Goal: Task Accomplishment & Management: Manage account settings

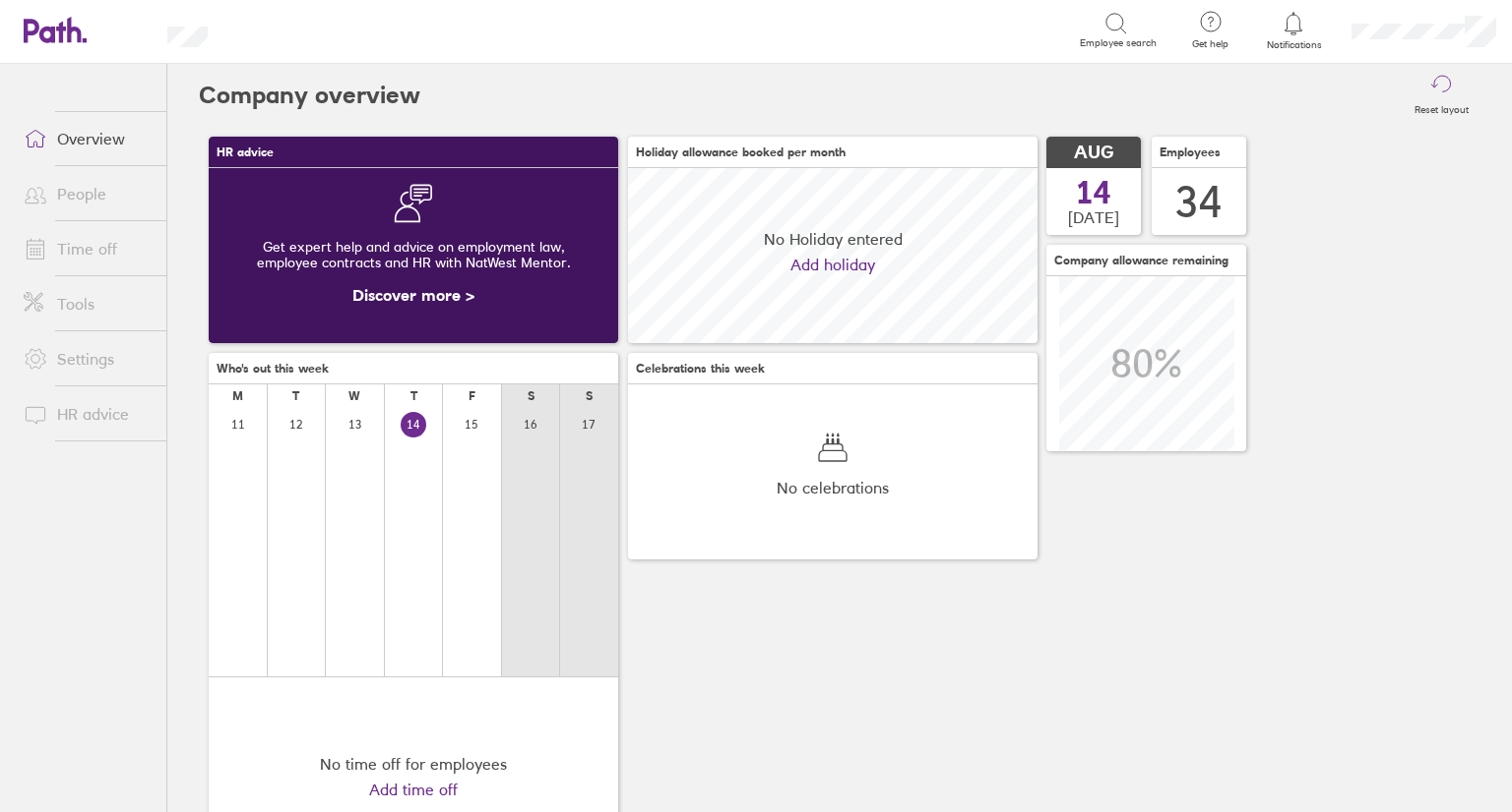
scroll to position [174, 409]
click at [1309, 29] on div at bounding box center [1293, 24] width 64 height 28
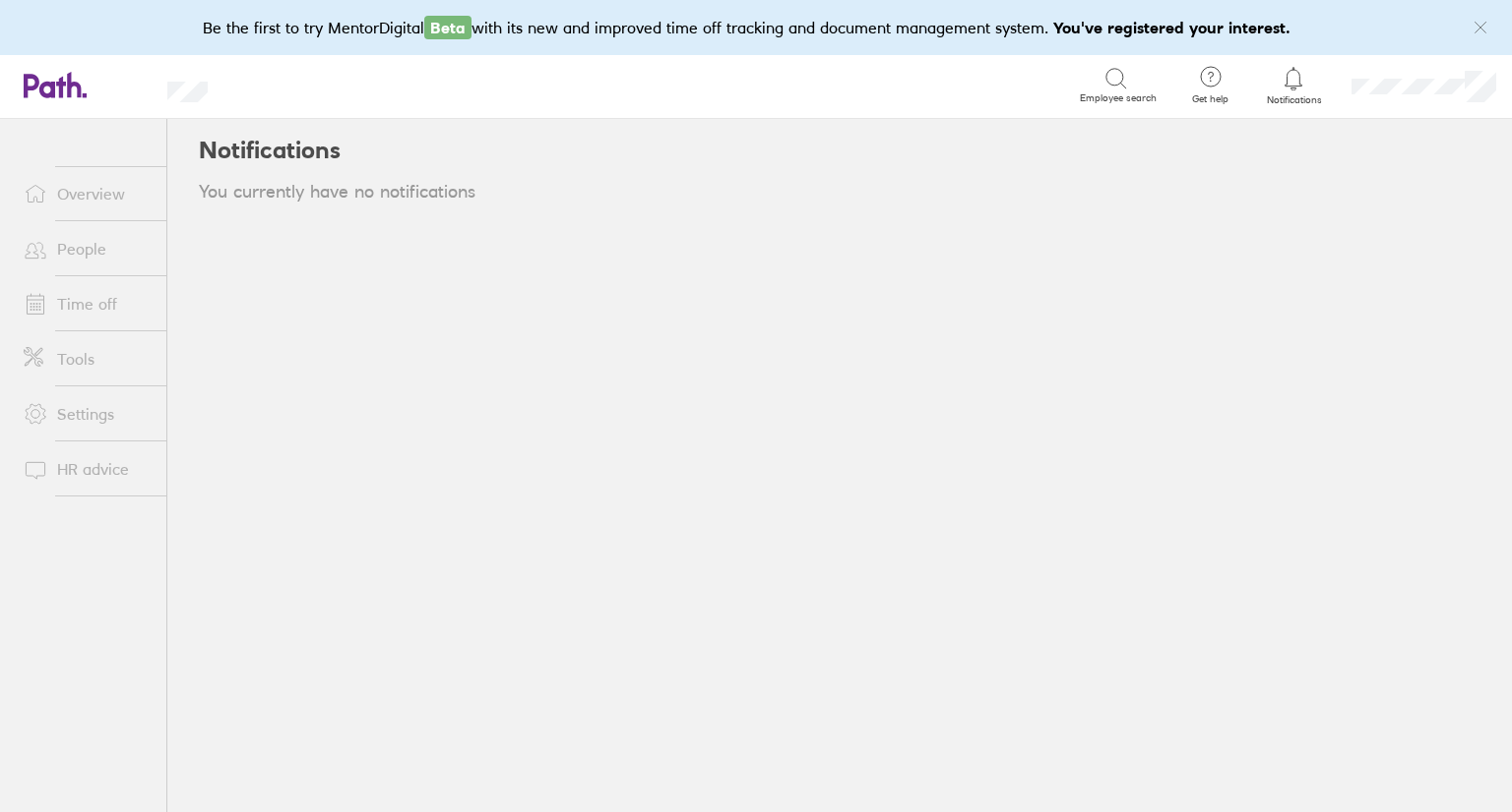
click at [1287, 90] on div at bounding box center [1293, 79] width 64 height 28
click at [105, 254] on link "People" at bounding box center [87, 249] width 159 height 40
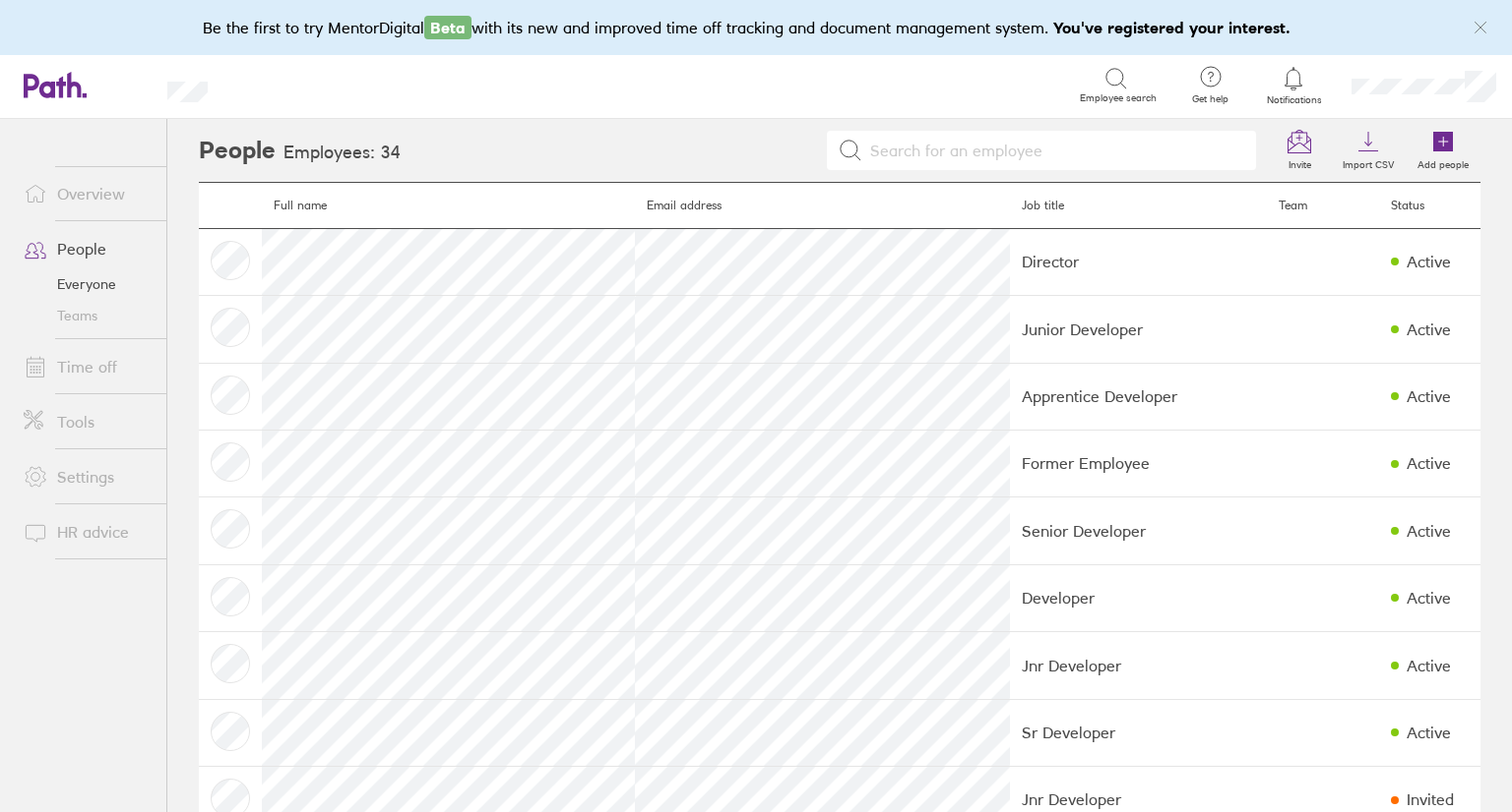
click at [1323, 88] on div at bounding box center [1293, 79] width 64 height 28
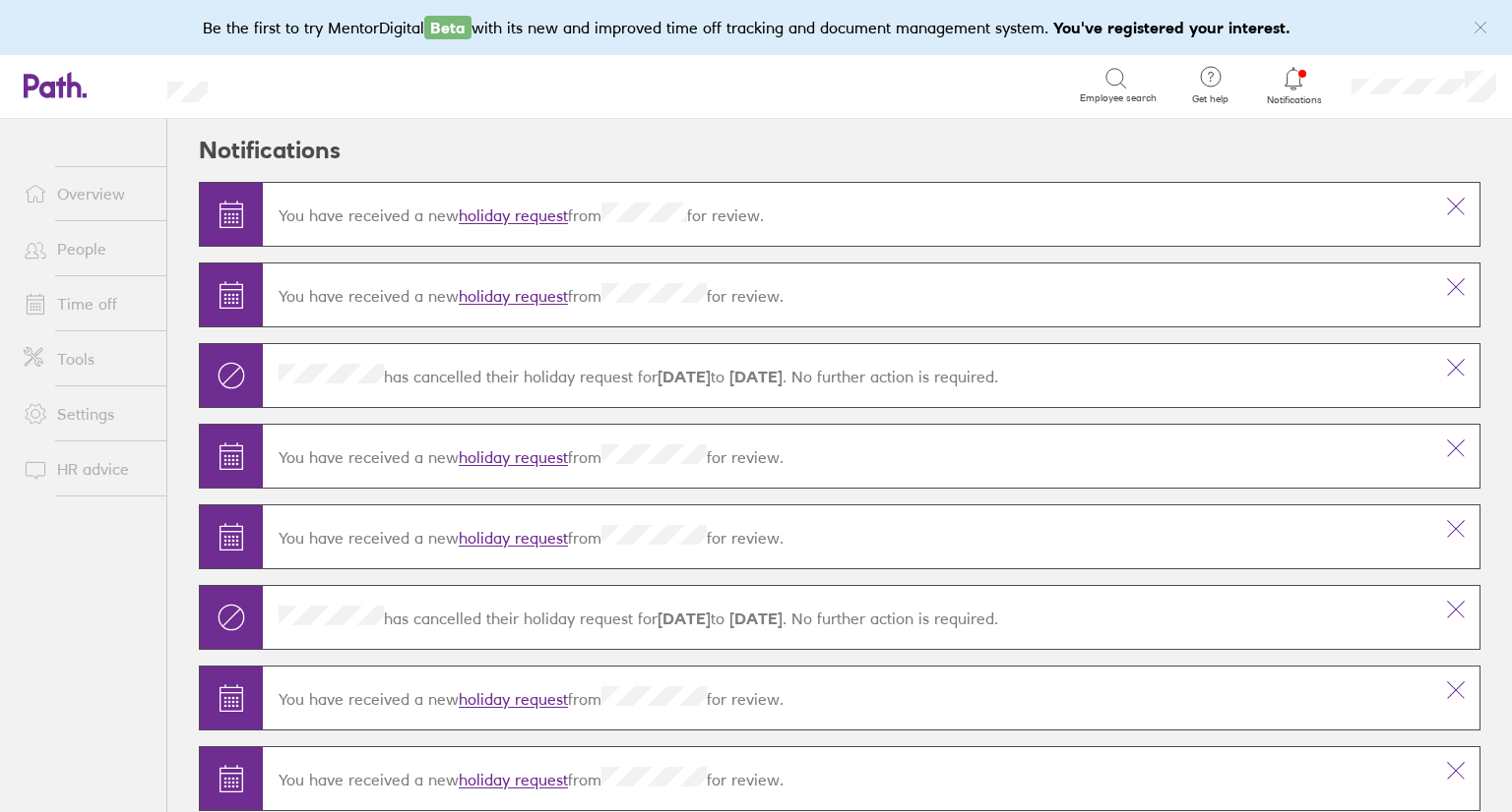
click at [492, 213] on link "holiday request" at bounding box center [513, 217] width 109 height 20
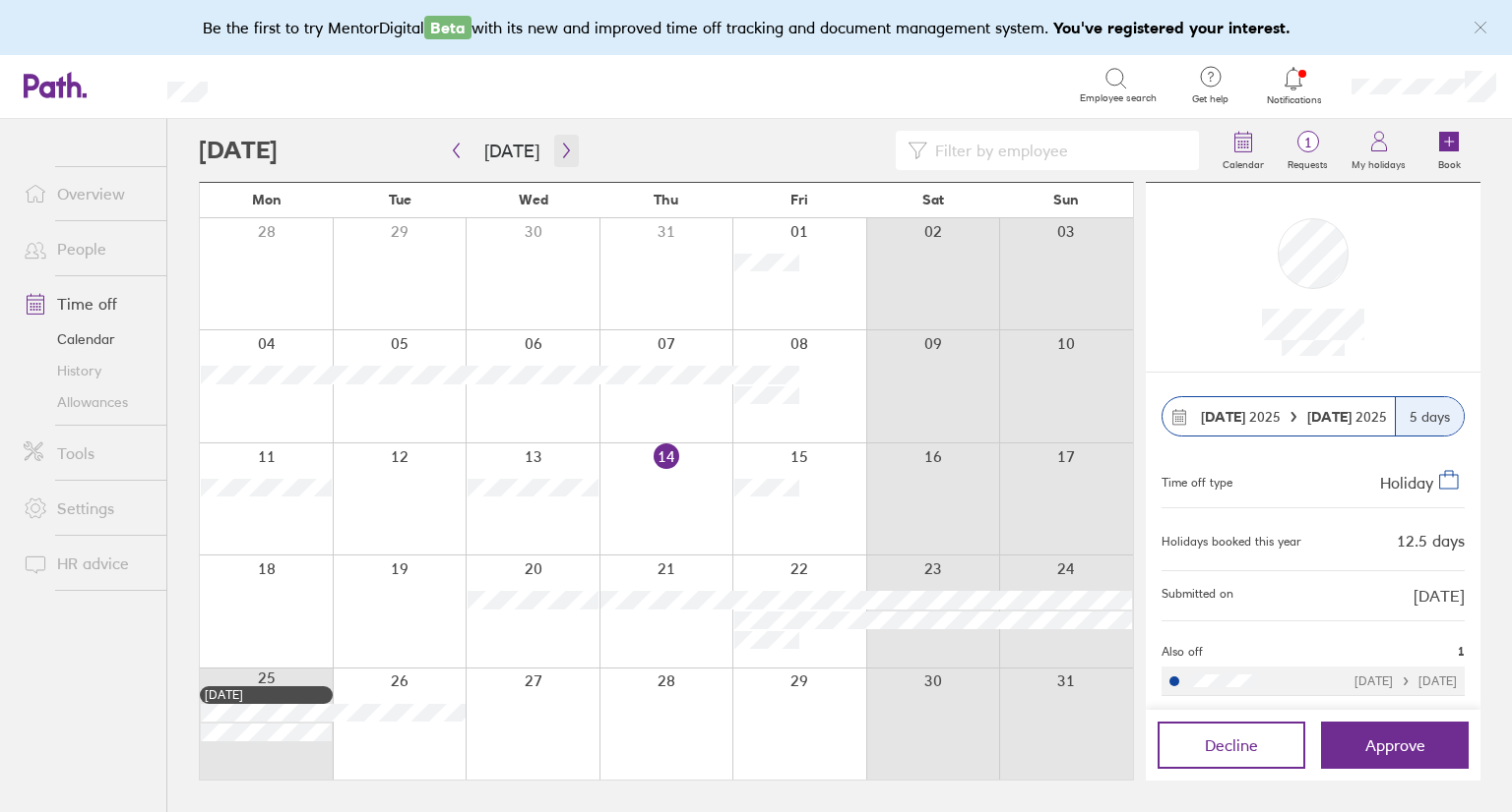
click at [562, 154] on icon "button" at bounding box center [566, 151] width 15 height 16
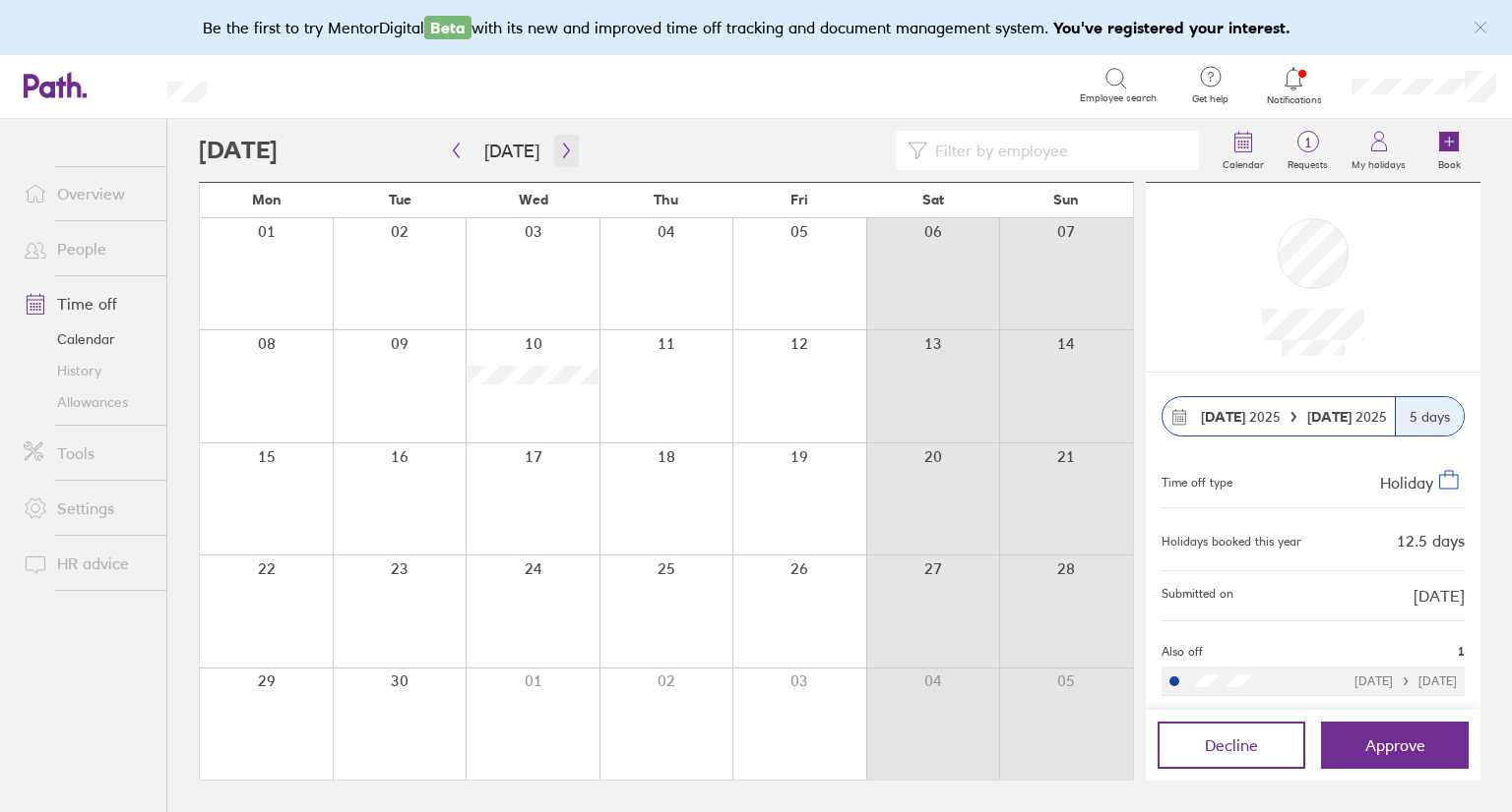
click at [562, 154] on icon "button" at bounding box center [566, 151] width 15 height 16
click at [459, 154] on icon "button" at bounding box center [456, 151] width 15 height 16
click at [572, 158] on div at bounding box center [704, 151] width 1012 height 40
click at [563, 155] on icon "button" at bounding box center [566, 151] width 15 height 16
click at [570, 149] on button "button" at bounding box center [566, 151] width 25 height 33
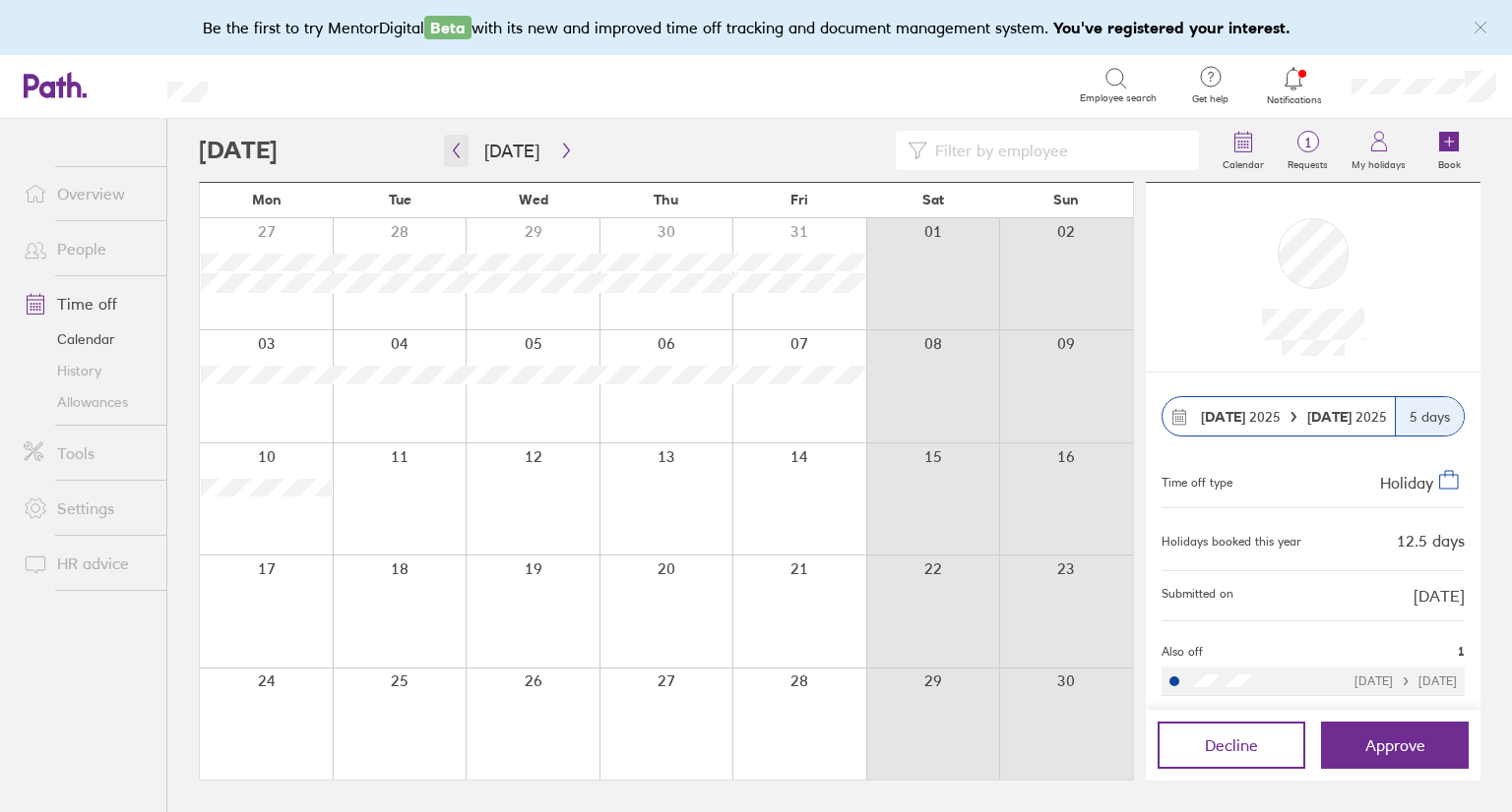
click at [459, 143] on icon "button" at bounding box center [456, 151] width 15 height 16
click at [559, 151] on icon "button" at bounding box center [566, 151] width 15 height 16
click at [455, 156] on icon "button" at bounding box center [456, 151] width 15 height 16
click at [462, 149] on icon "button" at bounding box center [456, 151] width 15 height 16
click at [563, 147] on icon "button" at bounding box center [566, 151] width 15 height 16
